Goal: Information Seeking & Learning: Learn about a topic

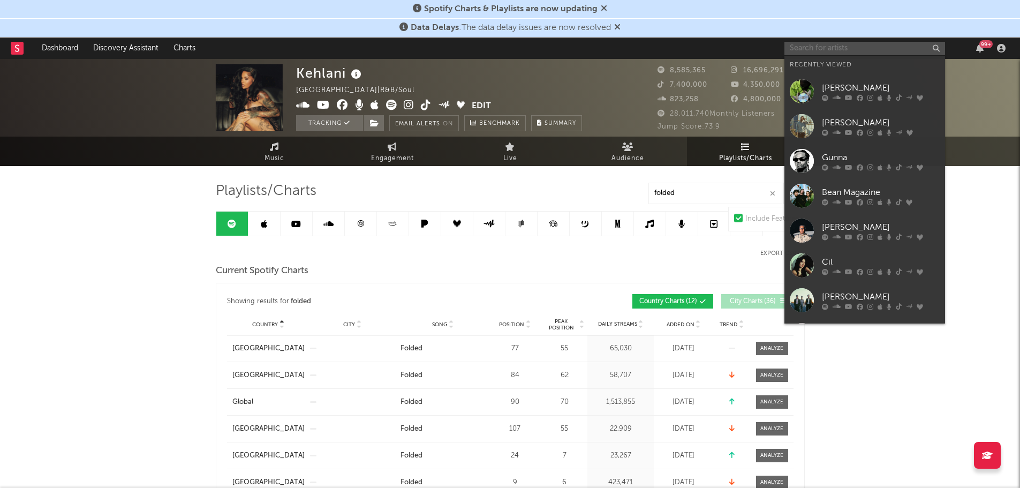
click at [839, 51] on input "text" at bounding box center [865, 48] width 161 height 13
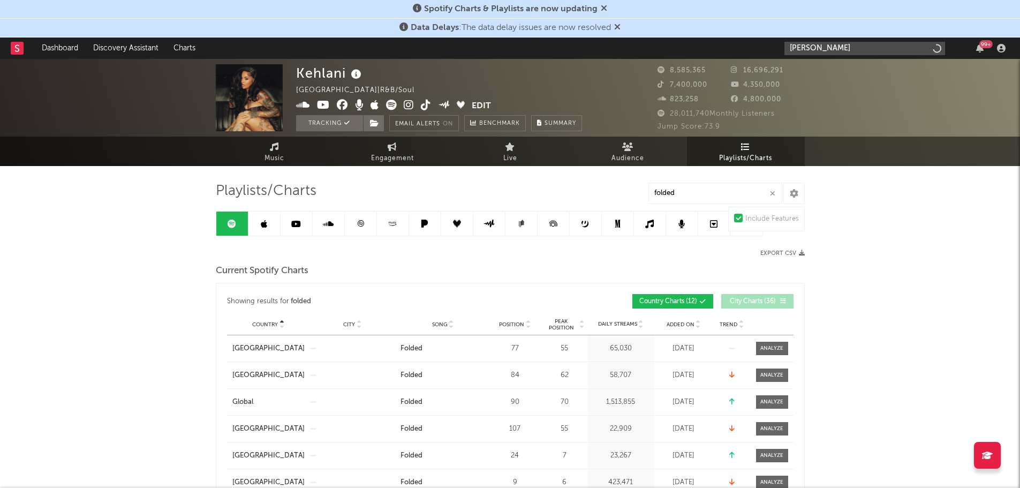
type input "[PERSON_NAME]"
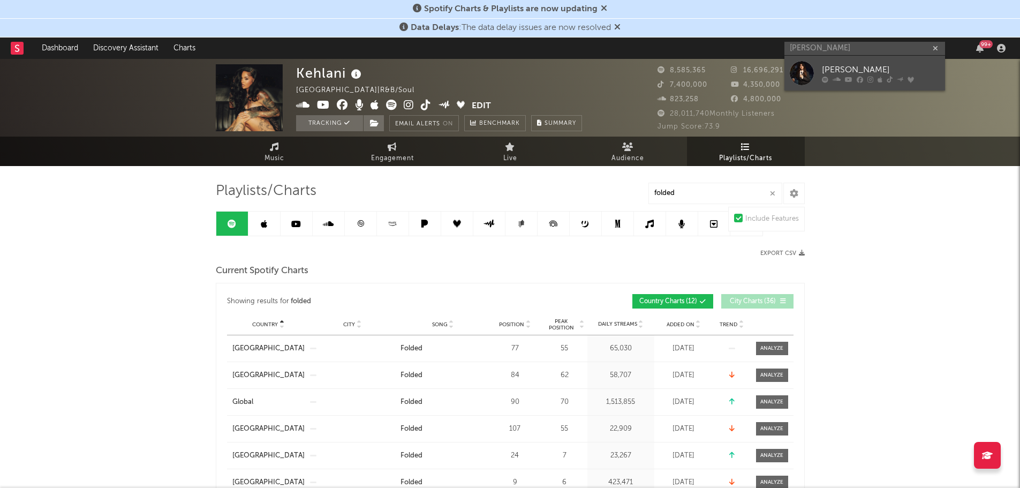
click at [801, 70] on div at bounding box center [802, 73] width 24 height 24
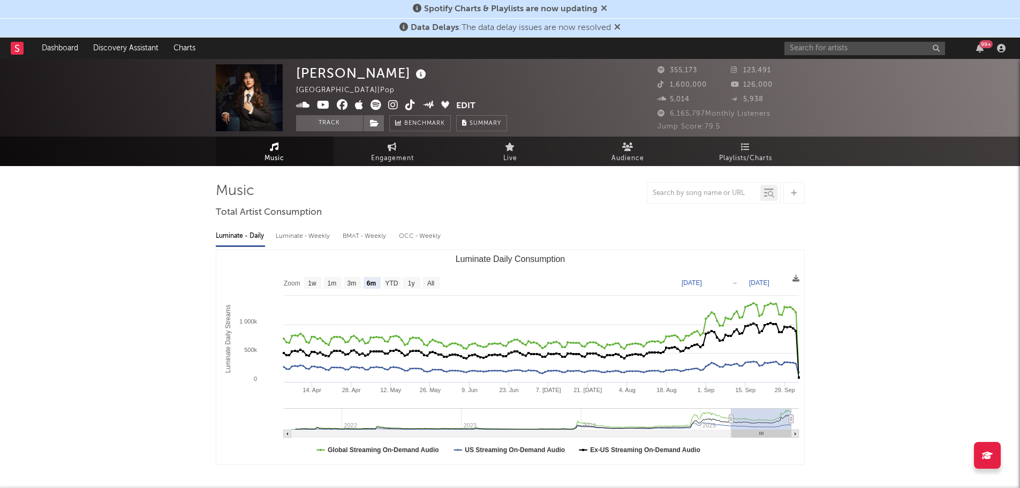
select select "6m"
click at [746, 152] on span "Playlists/Charts" at bounding box center [745, 158] width 53 height 13
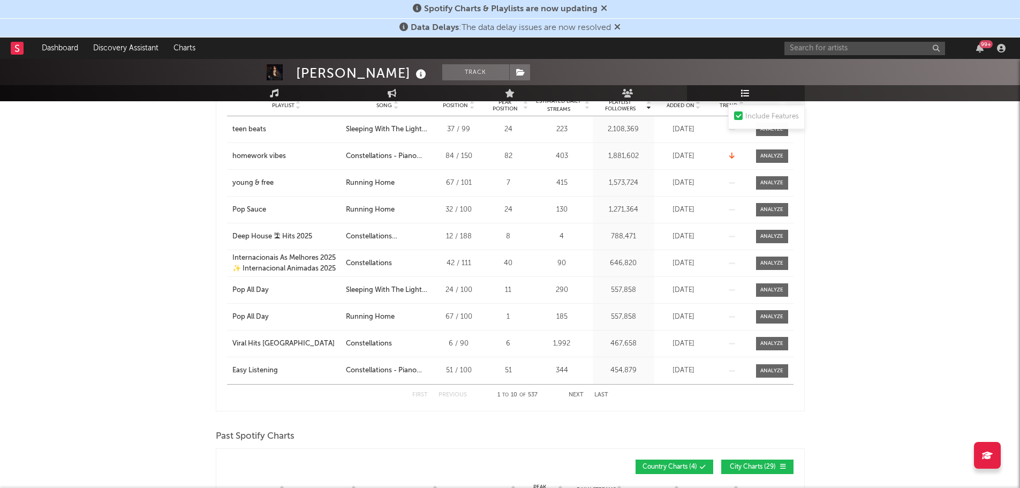
scroll to position [589, 0]
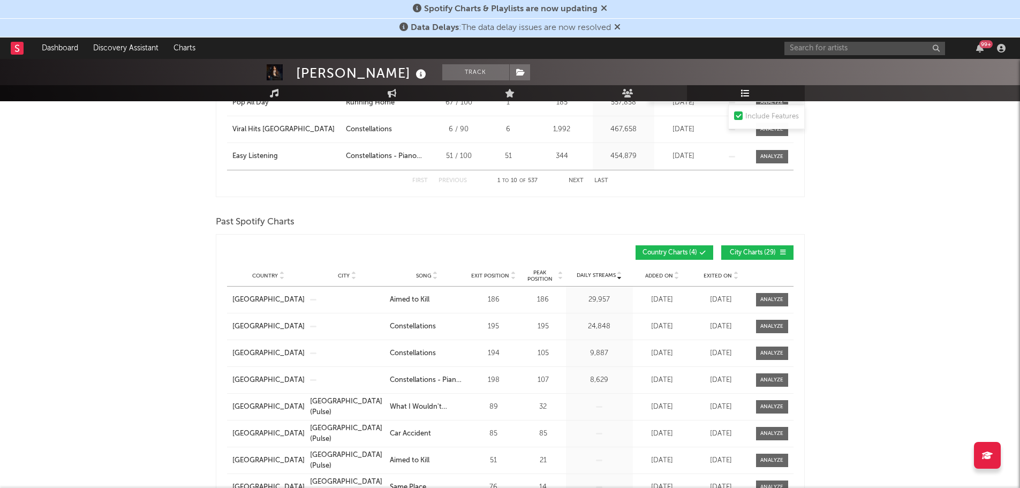
click at [273, 275] on span "Country" at bounding box center [265, 276] width 26 height 6
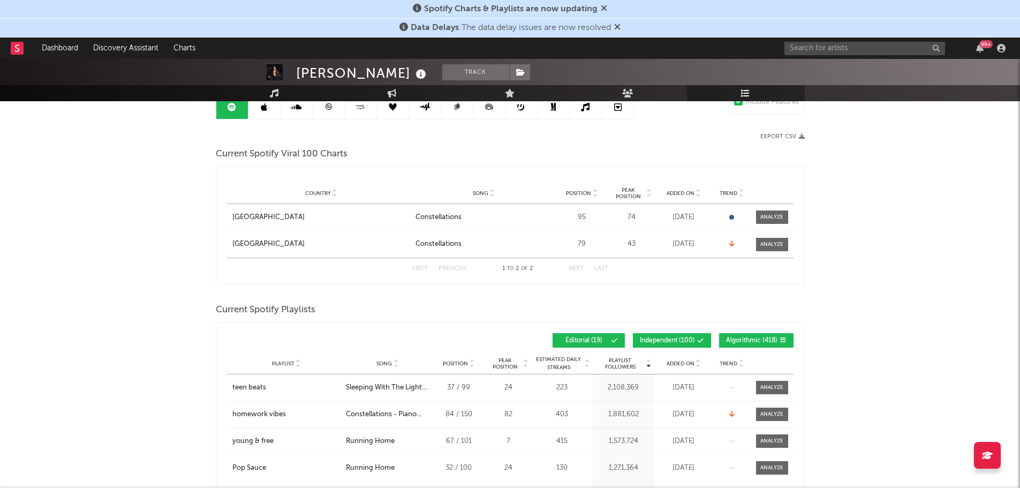
scroll to position [54, 0]
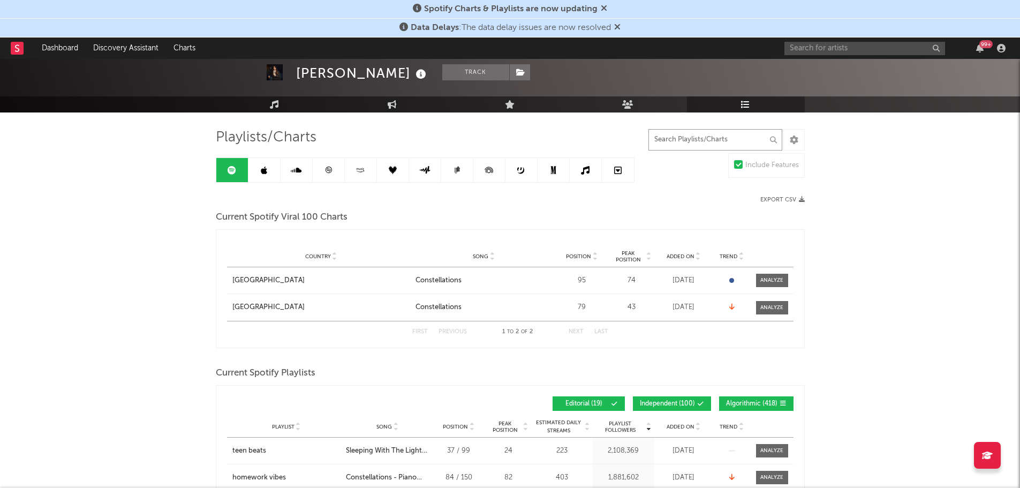
click at [706, 141] on input "text" at bounding box center [716, 139] width 134 height 21
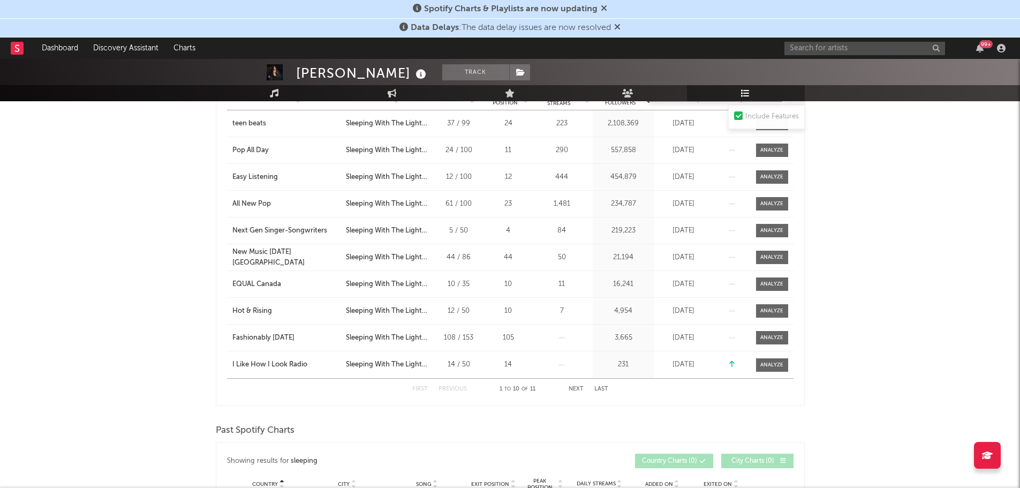
scroll to position [375, 0]
click at [577, 389] on button "Next" at bounding box center [576, 389] width 15 height 6
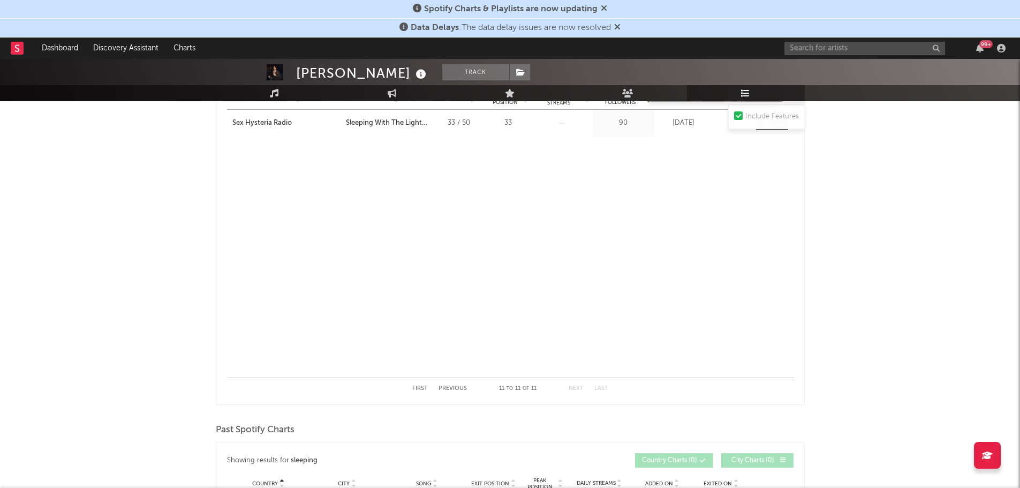
click at [453, 386] on button "Previous" at bounding box center [453, 389] width 28 height 6
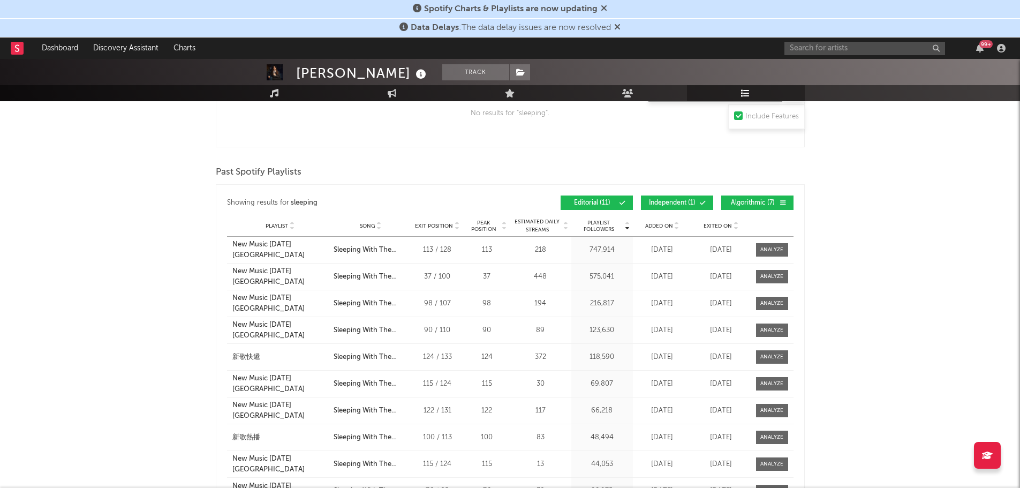
scroll to position [932, 0]
type input "sleeping"
click at [276, 224] on span "Playlist" at bounding box center [277, 226] width 22 height 6
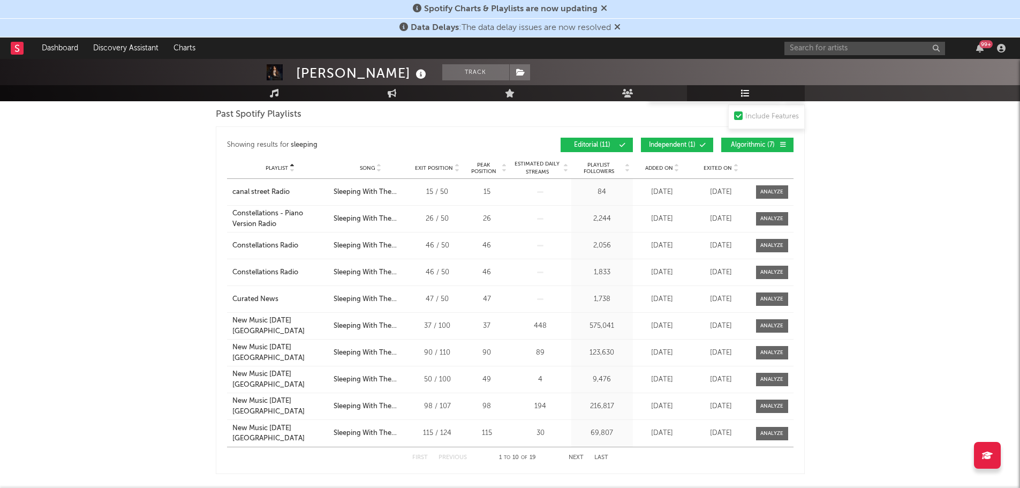
scroll to position [1040, 0]
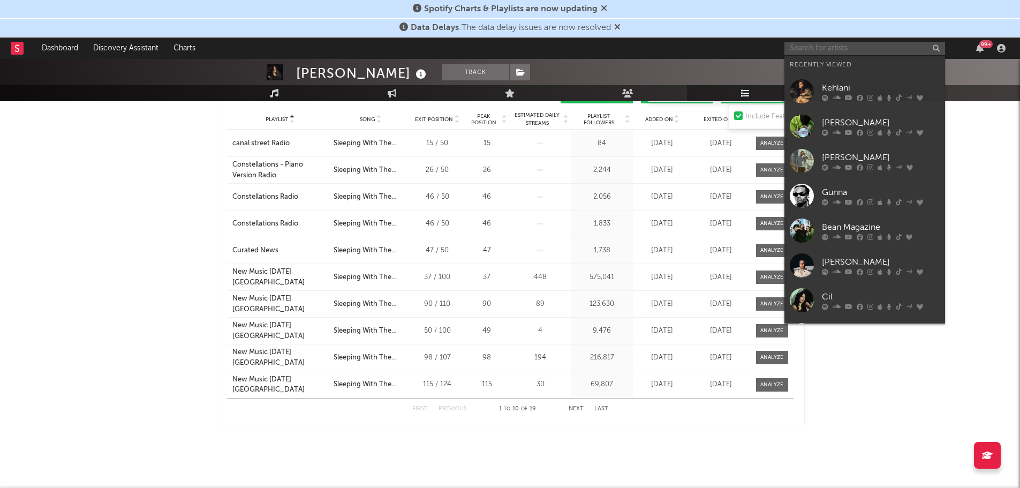
click at [858, 50] on input "text" at bounding box center [865, 48] width 161 height 13
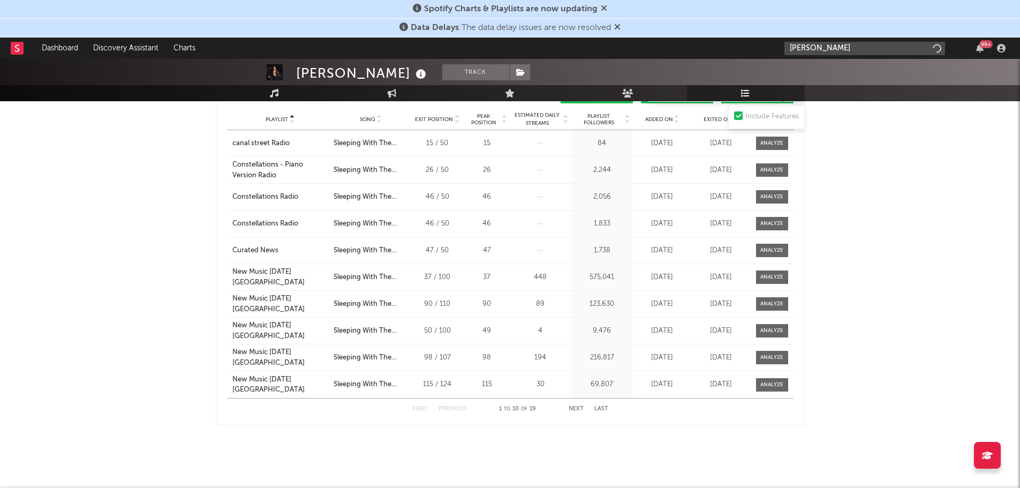
type input "[PERSON_NAME]"
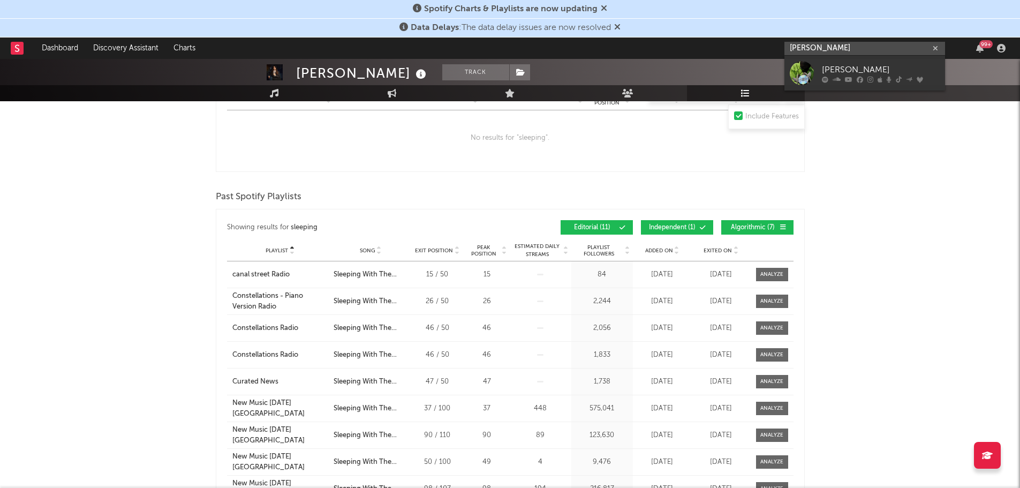
scroll to position [879, 0]
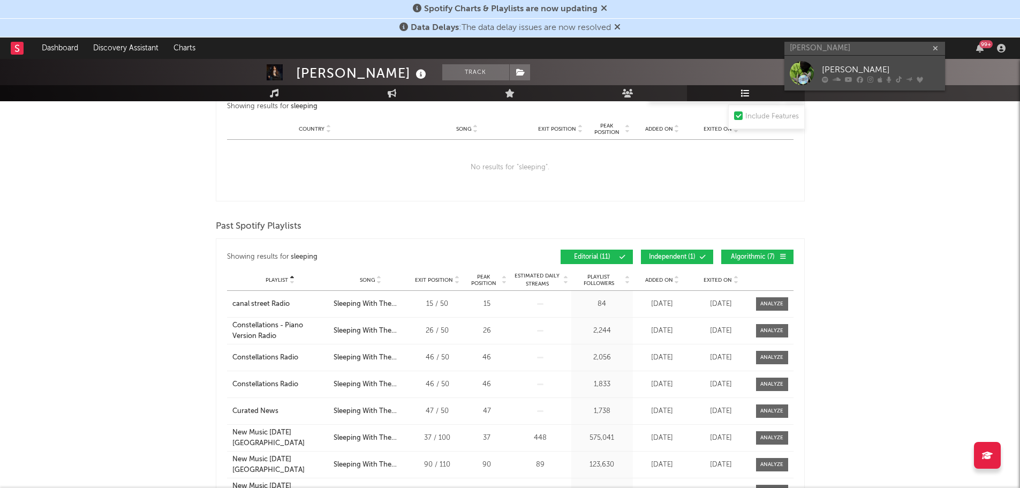
click at [833, 64] on div "[PERSON_NAME]" at bounding box center [881, 69] width 118 height 13
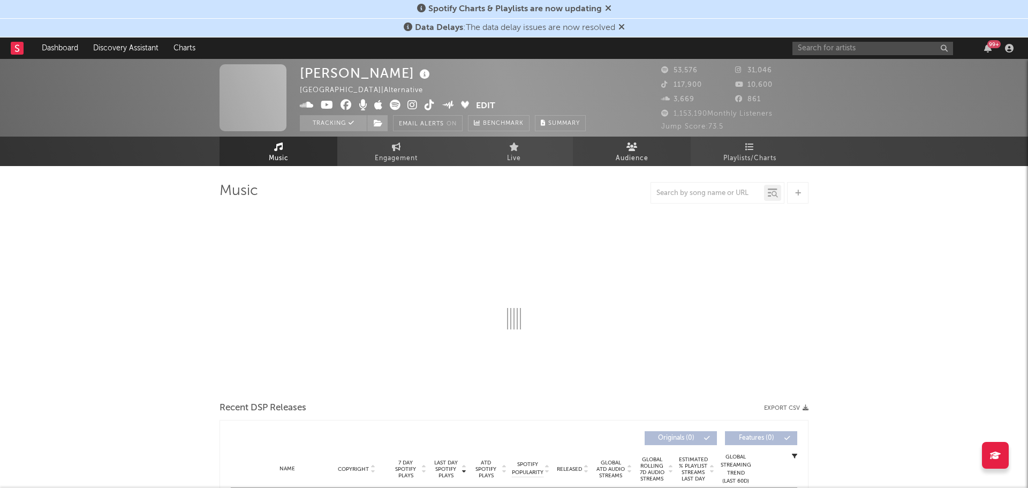
select select "6m"
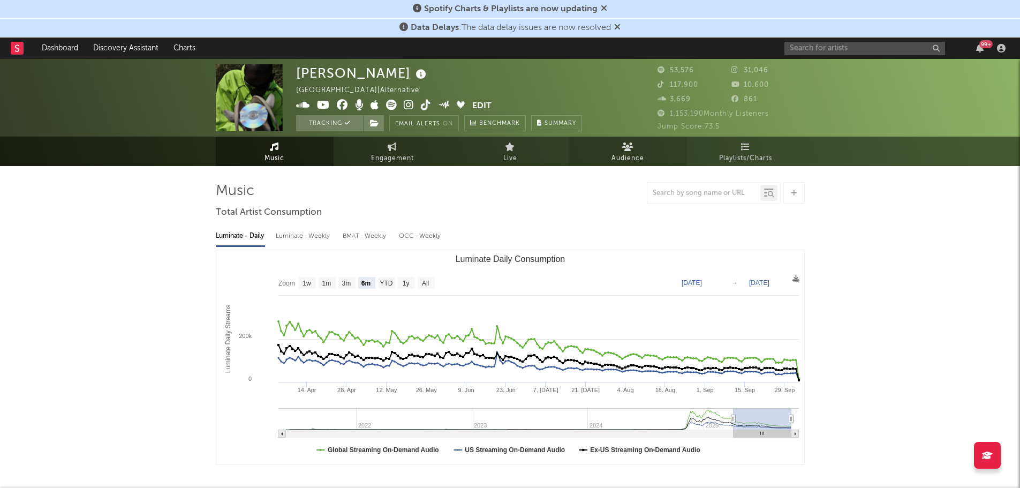
select select "6m"
click at [649, 149] on link "Audience" at bounding box center [628, 151] width 118 height 29
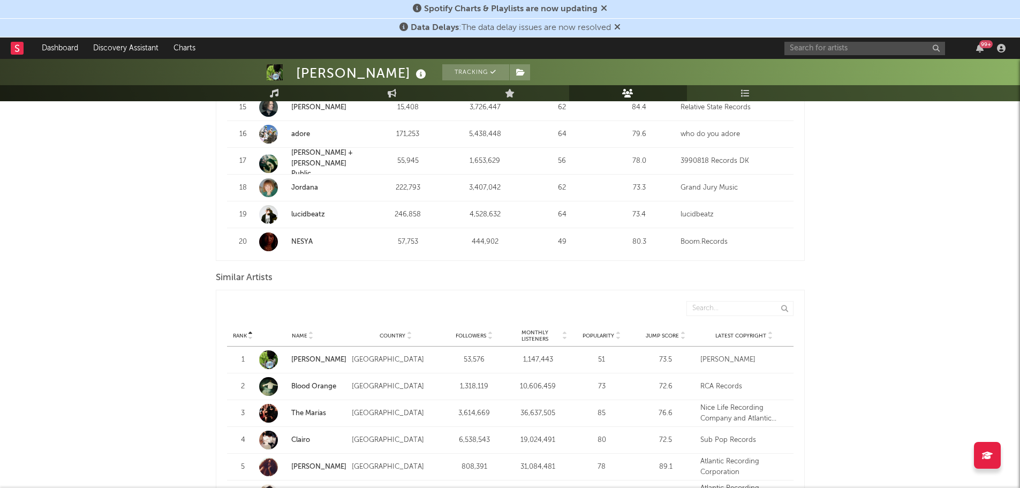
scroll to position [826, 0]
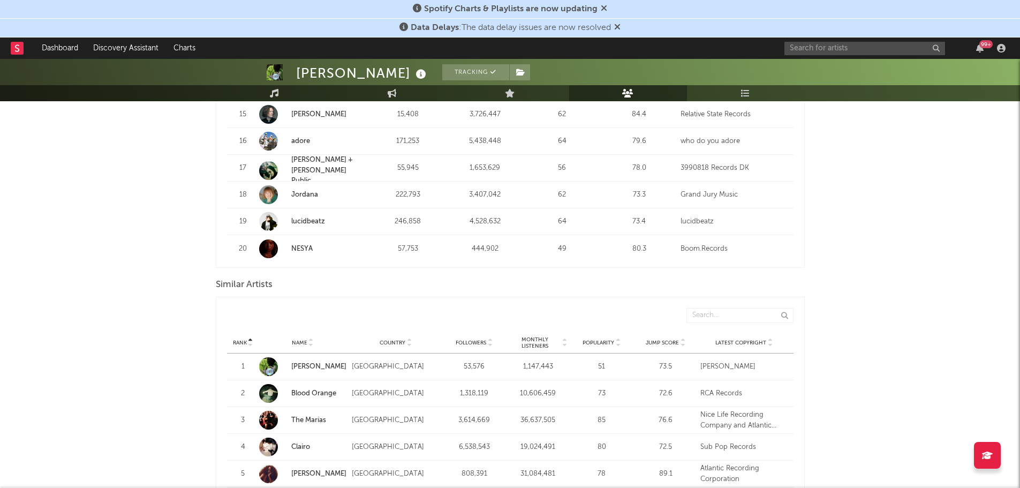
click at [398, 345] on span "Country" at bounding box center [393, 343] width 26 height 6
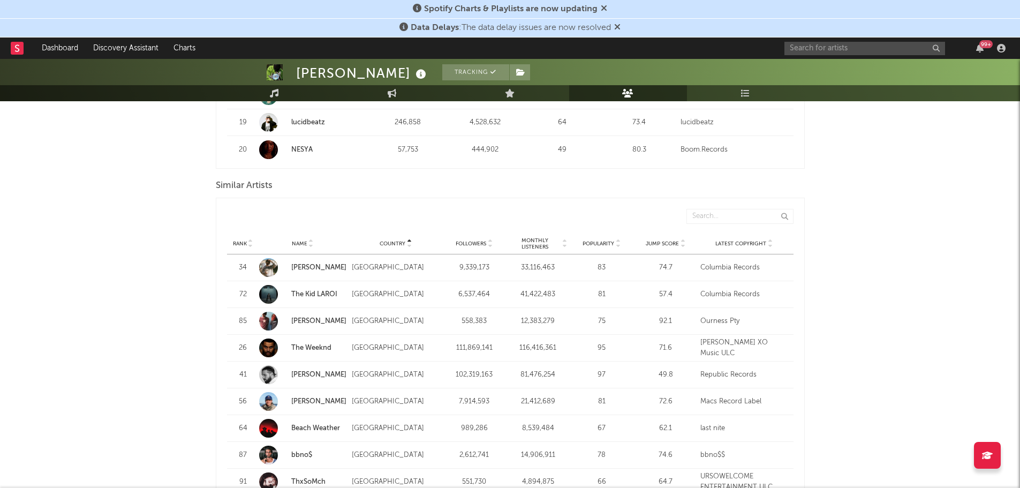
scroll to position [934, 0]
